Goal: Check status

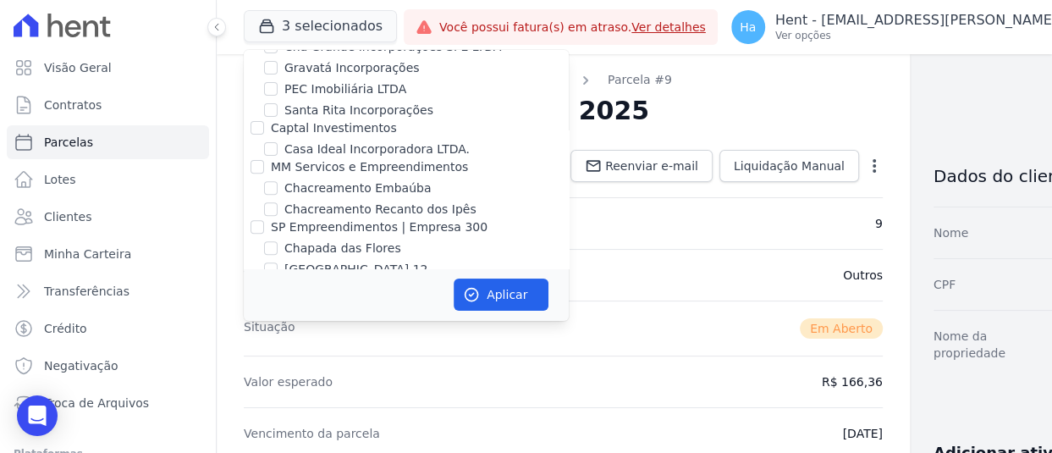
scroll to position [6156, 0]
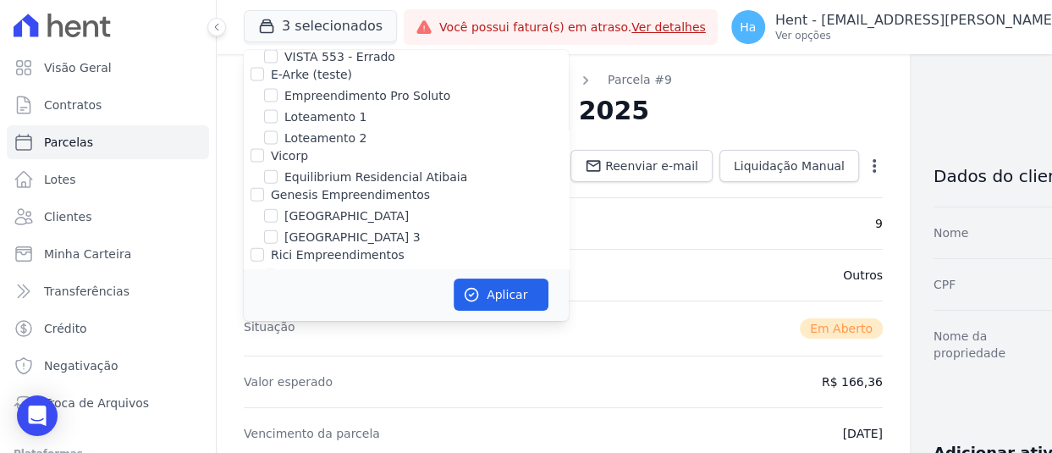
click at [253, 347] on input "FLEX PARTICIPACOES LTDA" at bounding box center [258, 354] width 14 height 14
checkbox input "true"
click at [507, 290] on button "Aplicar" at bounding box center [501, 295] width 95 height 32
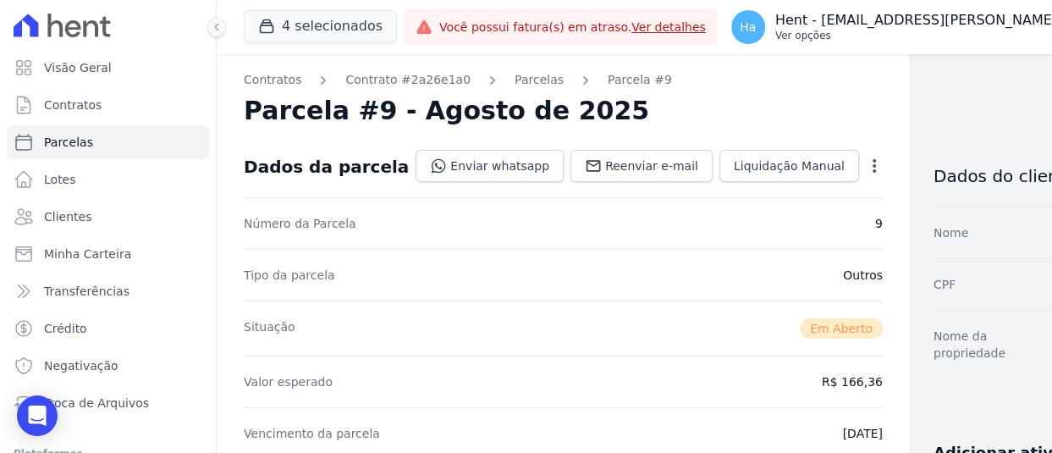
click at [958, 29] on p "Ver opções" at bounding box center [973, 36] width 395 height 14
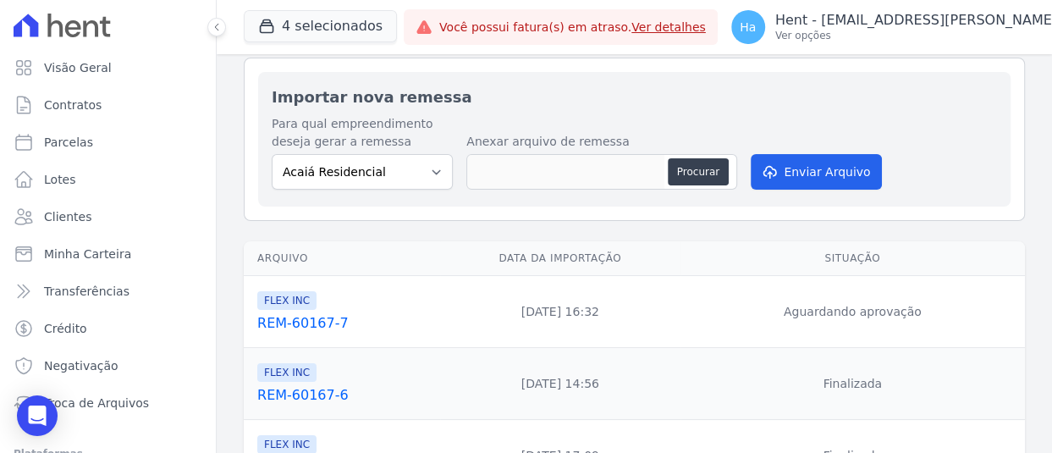
scroll to position [85, 0]
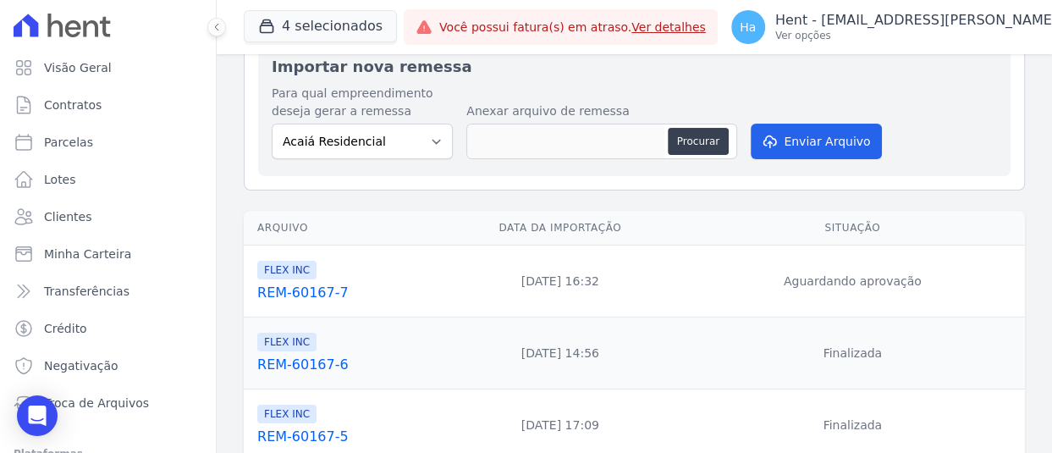
click at [312, 292] on link "REM-60167-7" at bounding box center [345, 293] width 176 height 20
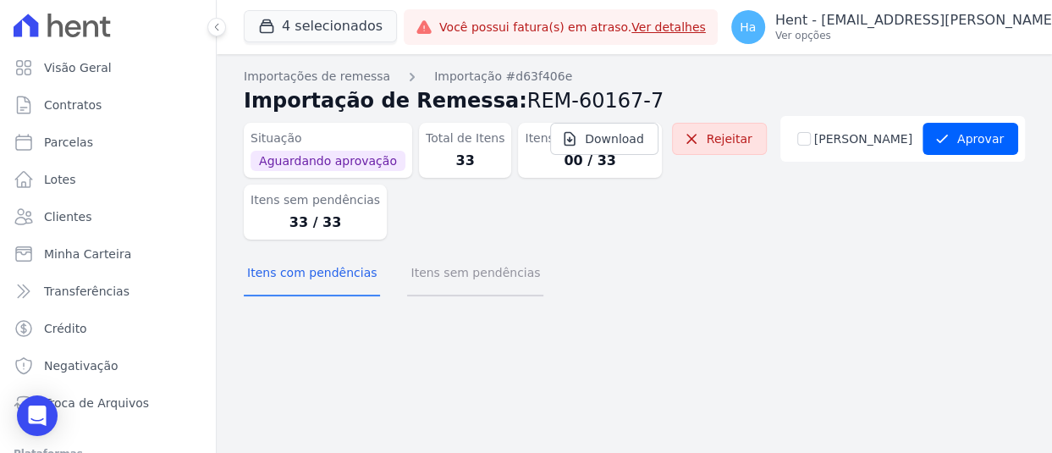
click at [486, 279] on button "Itens sem pendências" at bounding box center [475, 274] width 136 height 44
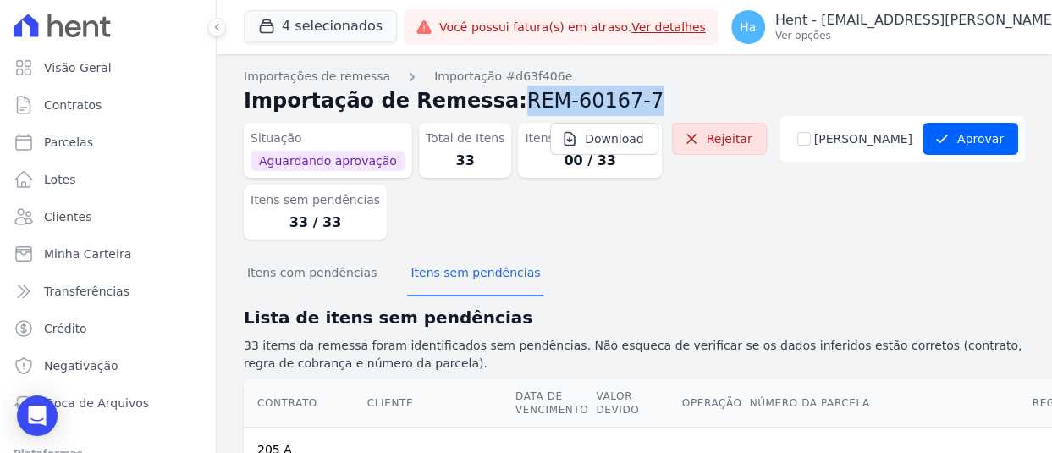
drag, startPoint x: 478, startPoint y: 98, endPoint x: 637, endPoint y: 91, distance: 158.5
click at [637, 91] on h2 "Importação de Remessa: REM-60167-7" at bounding box center [635, 101] width 782 height 30
copy span "REM-60167-7"
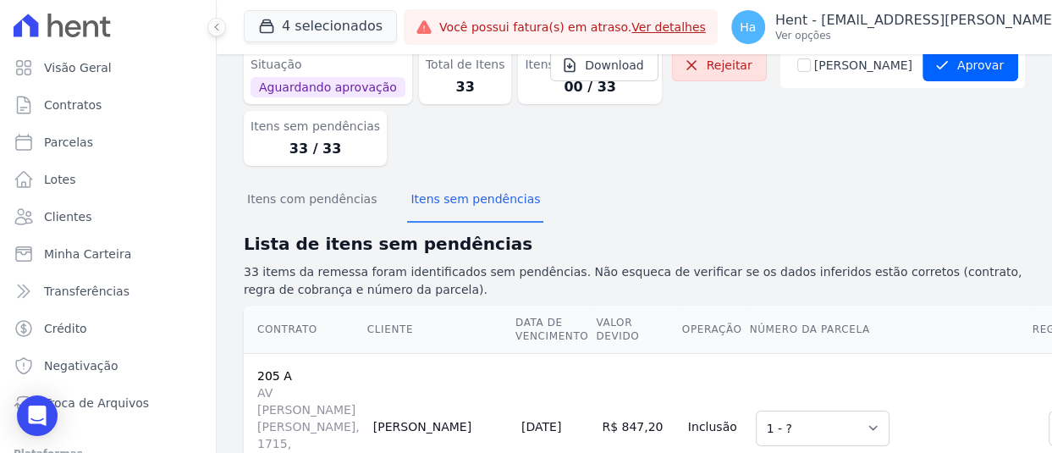
scroll to position [37, 0]
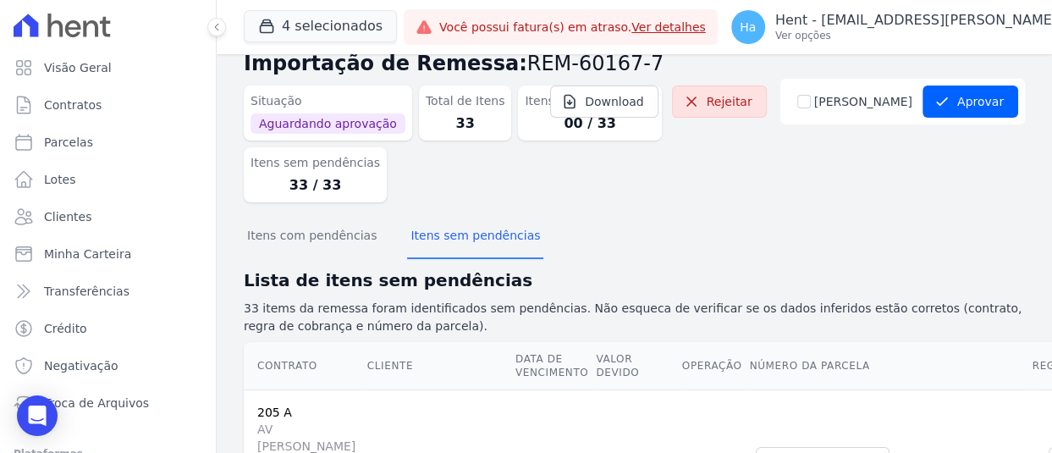
click at [677, 202] on div "Situação Aguardando aprovação Total de Itens 33 Itens com pendências 00 / 33 It…" at bounding box center [635, 147] width 782 height 137
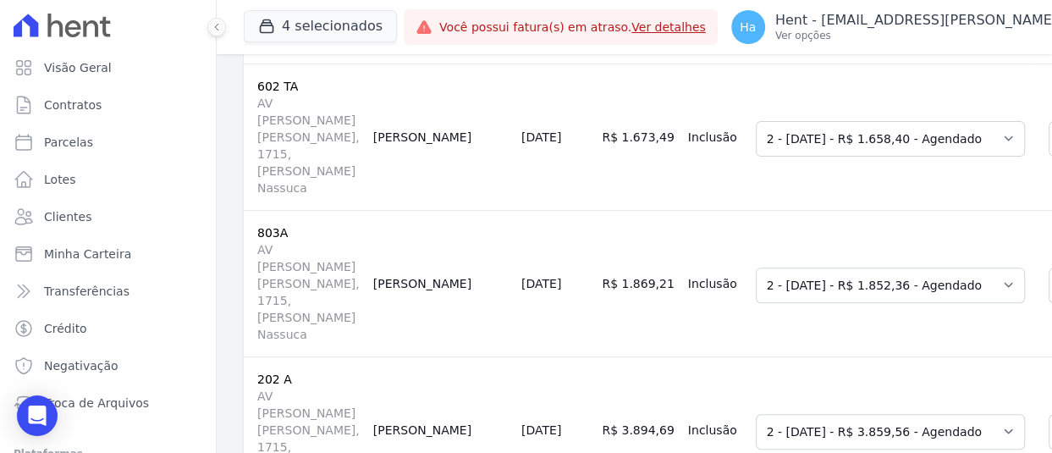
scroll to position [0, 0]
